Goal: Task Accomplishment & Management: Manage account settings

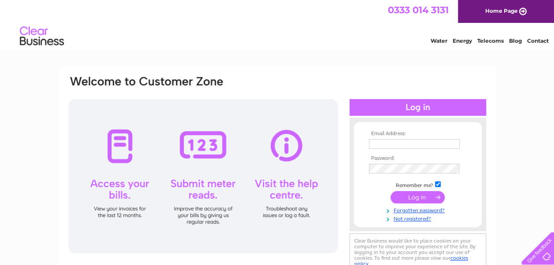
type input "[EMAIL_ADDRESS][DOMAIN_NAME]"
drag, startPoint x: 0, startPoint y: 0, endPoint x: 418, endPoint y: 198, distance: 462.4
click at [418, 198] on input "submit" at bounding box center [417, 197] width 54 height 12
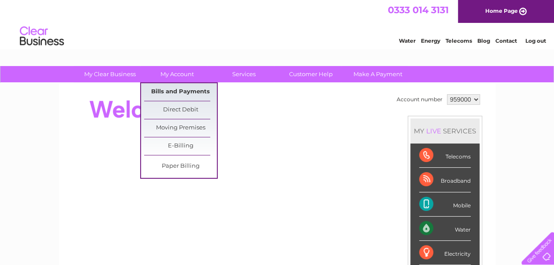
click at [167, 90] on link "Bills and Payments" at bounding box center [180, 92] width 73 height 18
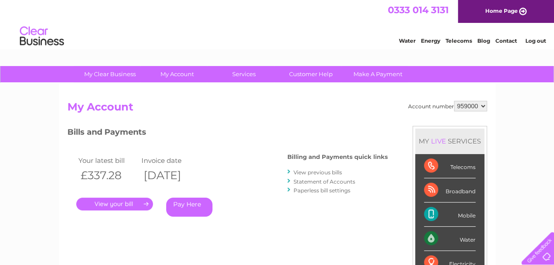
click at [317, 173] on link "View previous bills" at bounding box center [317, 172] width 48 height 7
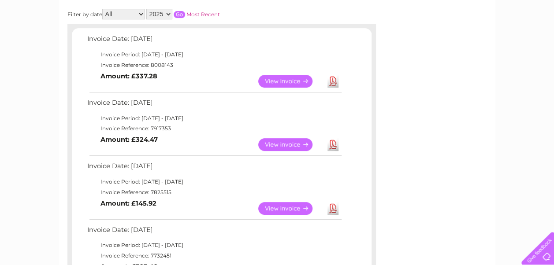
scroll to position [176, 0]
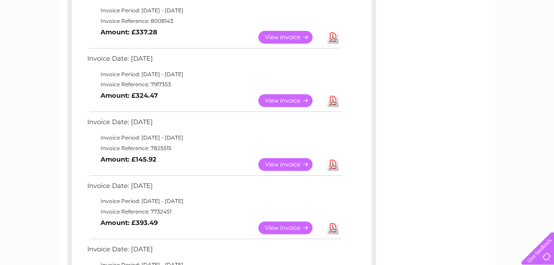
click at [332, 163] on link "Download" at bounding box center [332, 164] width 11 height 13
click at [331, 103] on link "Download" at bounding box center [332, 100] width 11 height 13
